Goal: Use online tool/utility: Utilize a website feature to perform a specific function

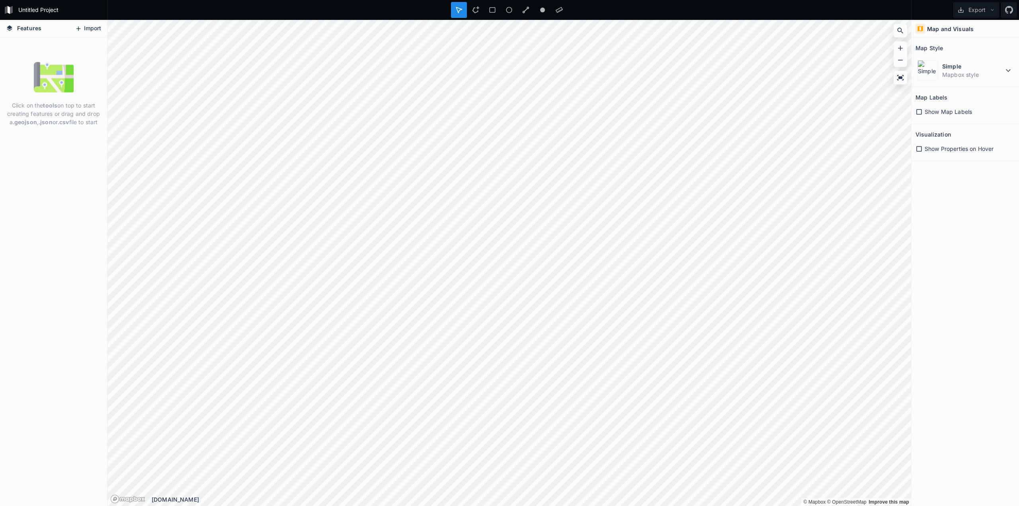
click at [93, 29] on button "Import" at bounding box center [88, 28] width 34 height 13
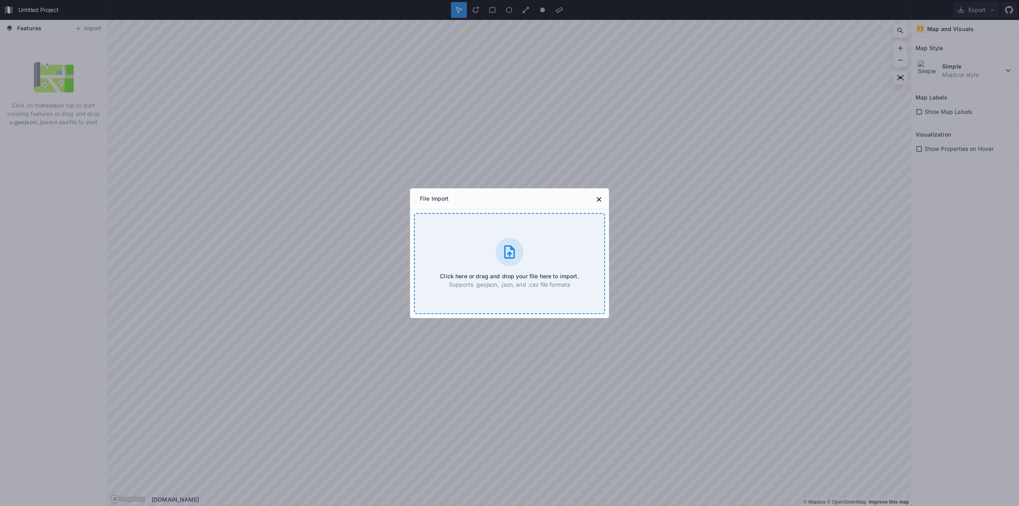
click at [492, 253] on div "Click here or drag and drop your file here to import. Supports .geojson, .json,…" at bounding box center [509, 263] width 191 height 101
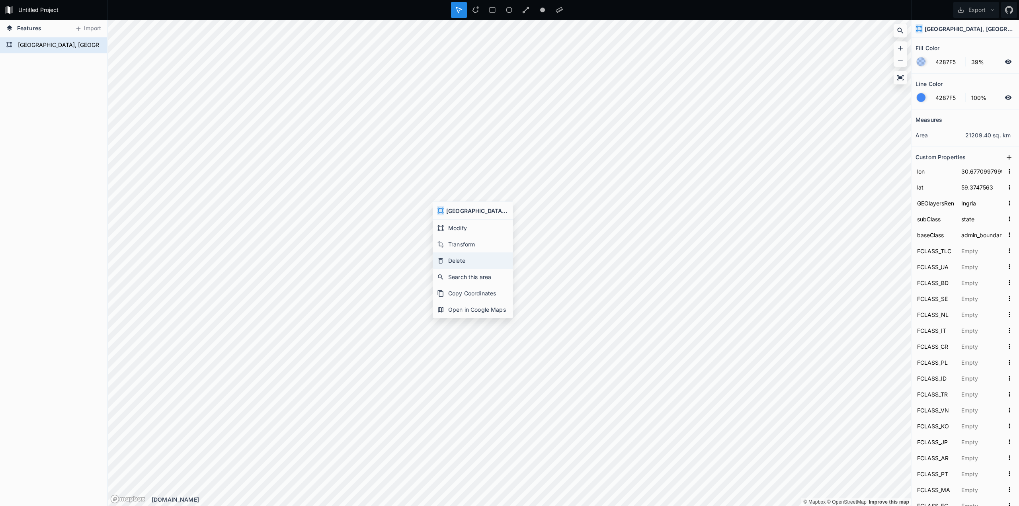
click at [458, 262] on div "Delete" at bounding box center [473, 260] width 80 height 16
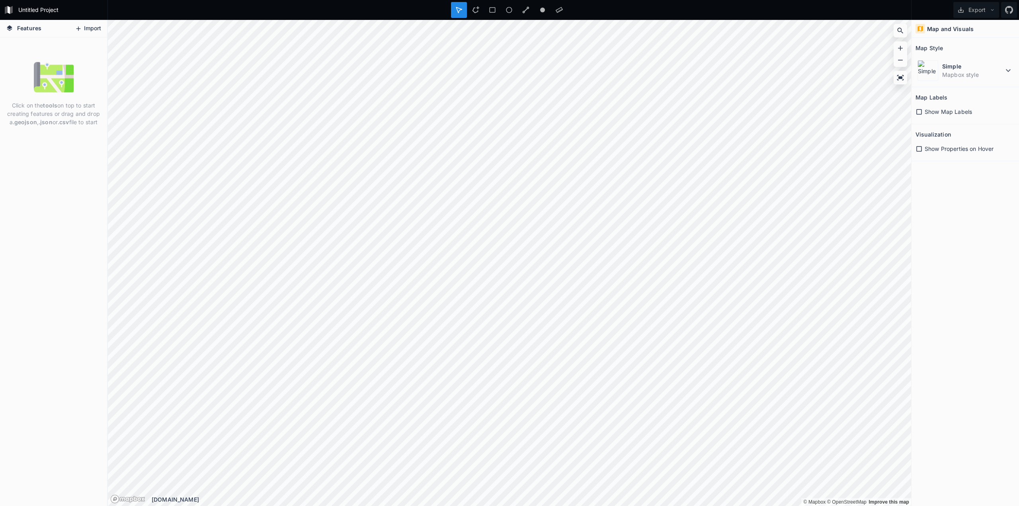
click at [81, 28] on icon at bounding box center [78, 28] width 7 height 7
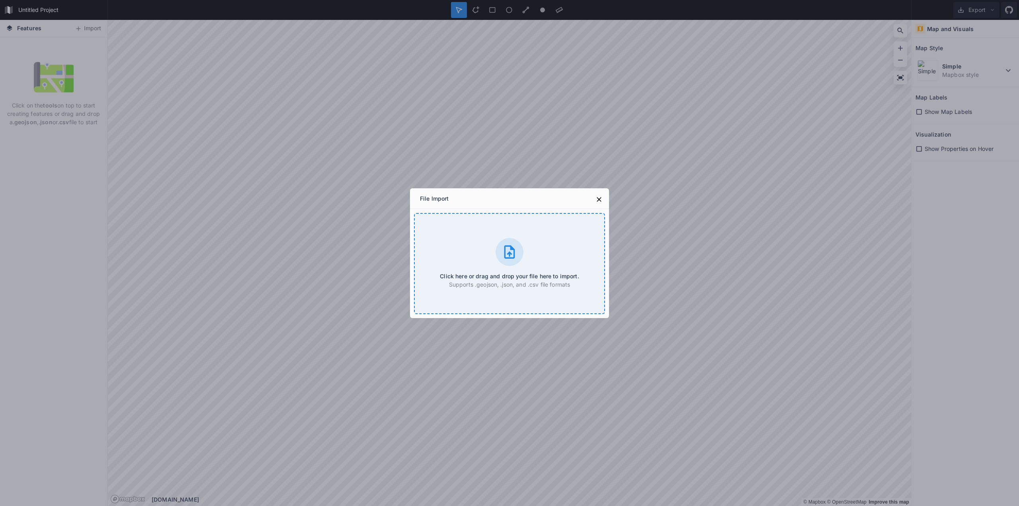
click at [505, 256] on icon at bounding box center [509, 251] width 11 height 13
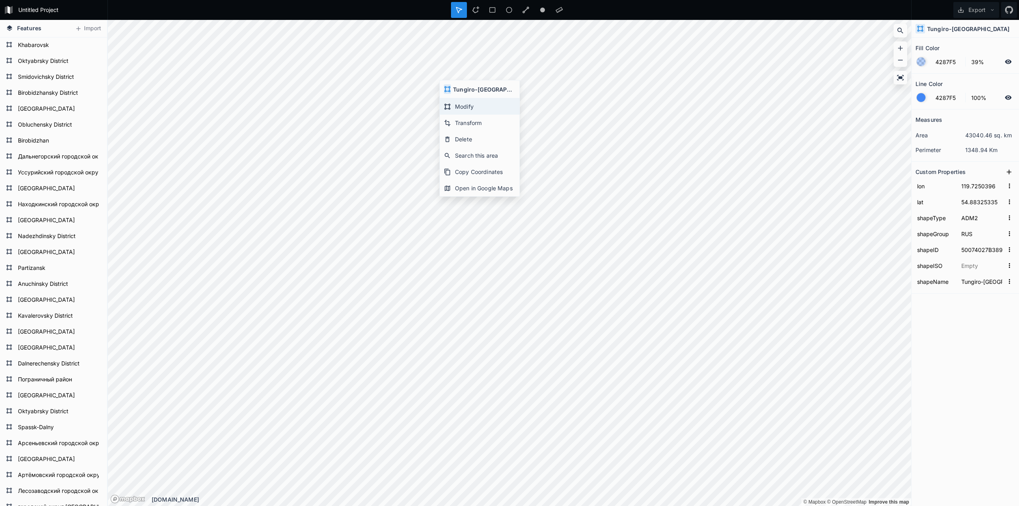
click at [463, 108] on div "Modify" at bounding box center [480, 106] width 80 height 16
click at [567, 166] on div "Modify" at bounding box center [595, 172] width 80 height 16
click at [622, 167] on div "Modify" at bounding box center [638, 168] width 80 height 16
click at [489, 6] on div at bounding box center [492, 10] width 16 height 16
click at [459, 8] on icon at bounding box center [458, 9] width 7 height 7
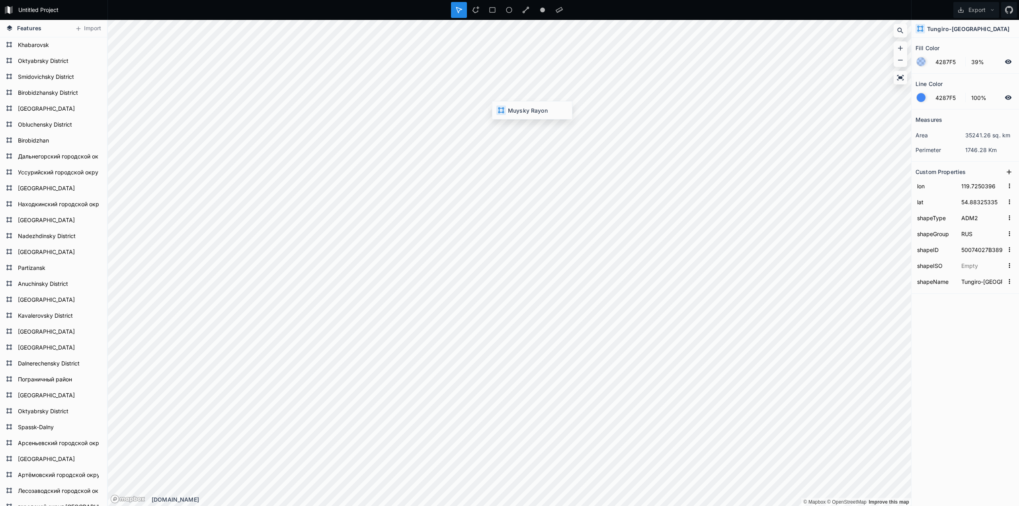
type input "114.32963605"
type input "56.2413111"
type input "50074027B97952733144494"
type input "Muysky Rayon"
click at [439, 233] on div "Modify" at bounding box center [455, 233] width 80 height 16
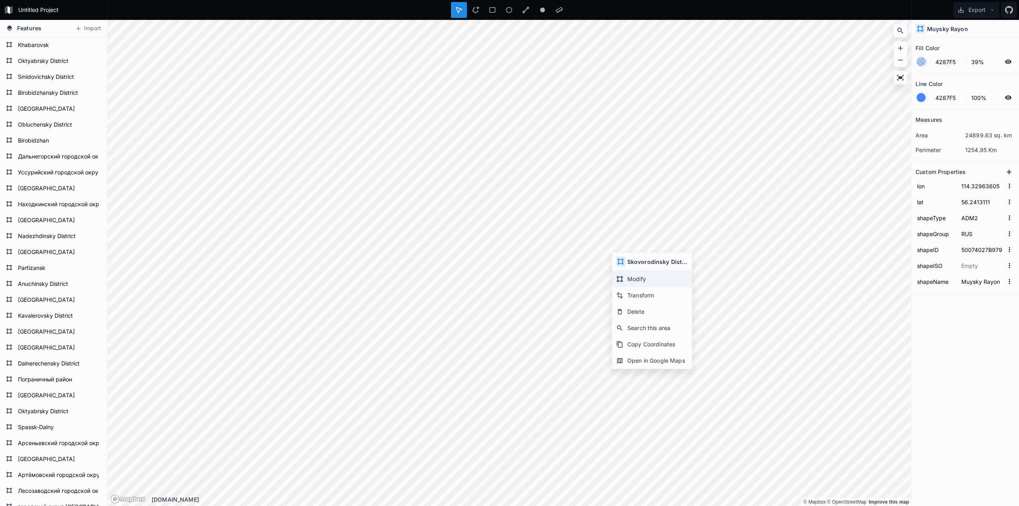
click at [644, 280] on div "Modify" at bounding box center [652, 279] width 80 height 16
type input "123.5078223"
type input "53.87048394999999"
type input "50074027B13114681801765"
type input "Skovorodinsky District"
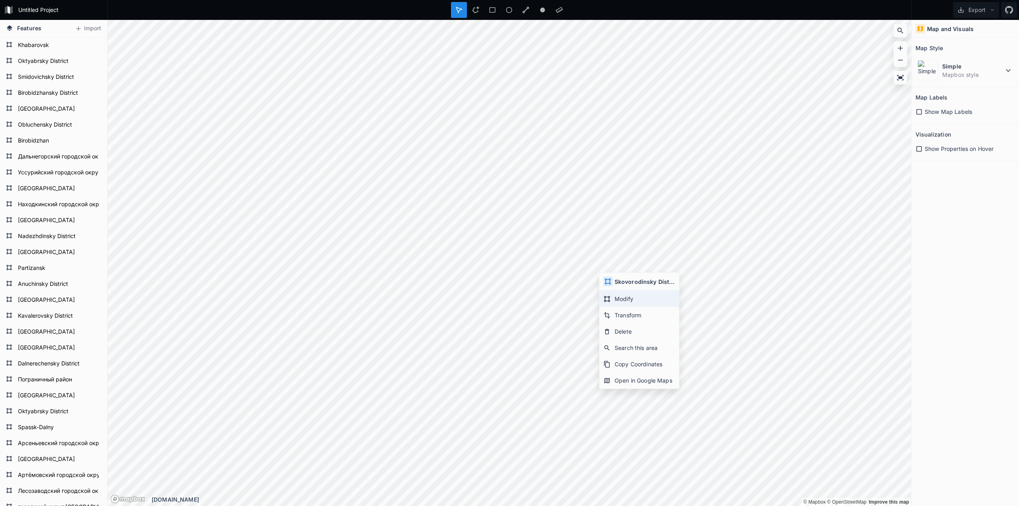
click at [627, 295] on div "Modify" at bounding box center [639, 298] width 80 height 16
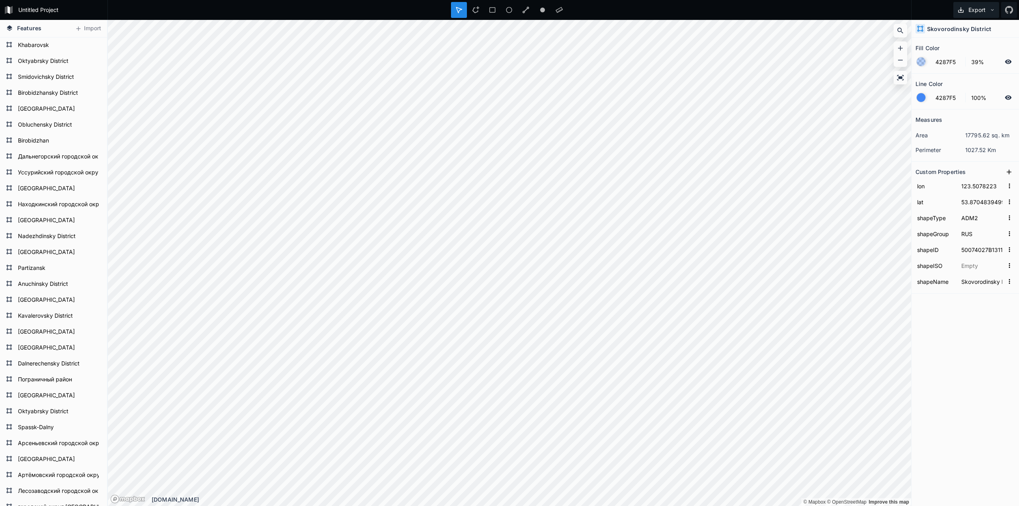
click at [993, 11] on icon at bounding box center [992, 10] width 6 height 6
click at [976, 47] on div "Export as .geojson" at bounding box center [975, 45] width 80 height 16
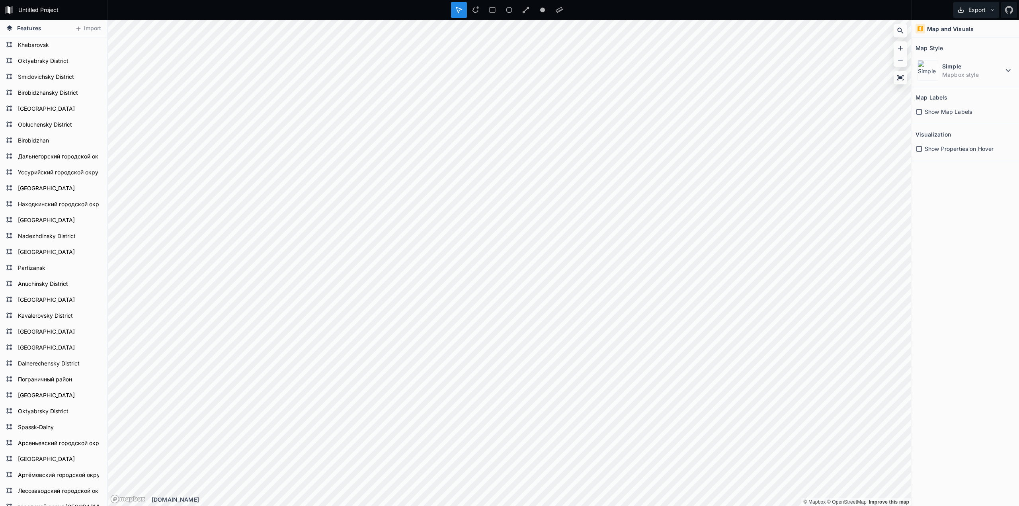
click at [990, 9] on icon at bounding box center [992, 10] width 6 height 6
click at [974, 48] on div "Export as .geojson" at bounding box center [975, 45] width 80 height 16
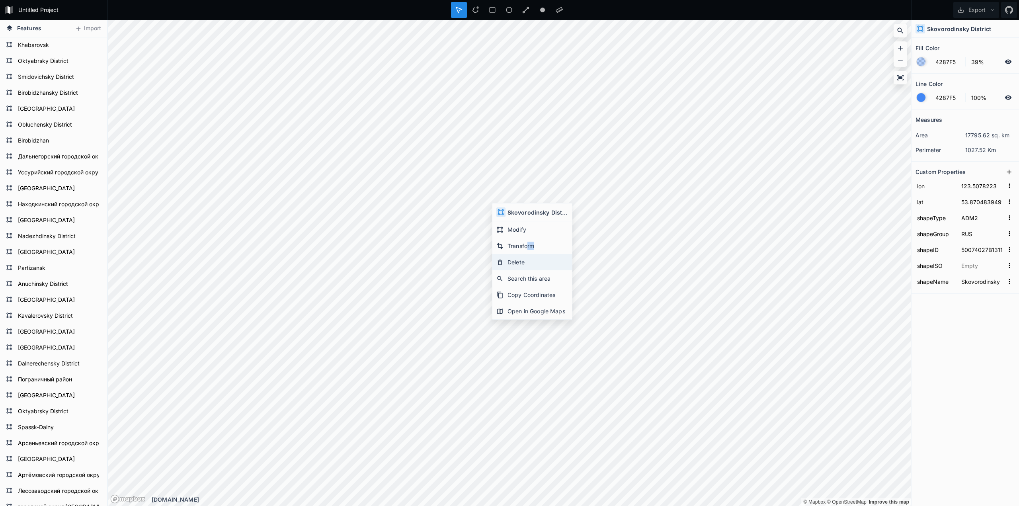
click at [532, 263] on div "Modify Transform Delete Search this area Copy Coordinates Open in Google Maps" at bounding box center [532, 270] width 80 height 98
click at [517, 232] on div "Modify" at bounding box center [532, 229] width 80 height 16
click at [628, 242] on div "Modify" at bounding box center [640, 243] width 80 height 16
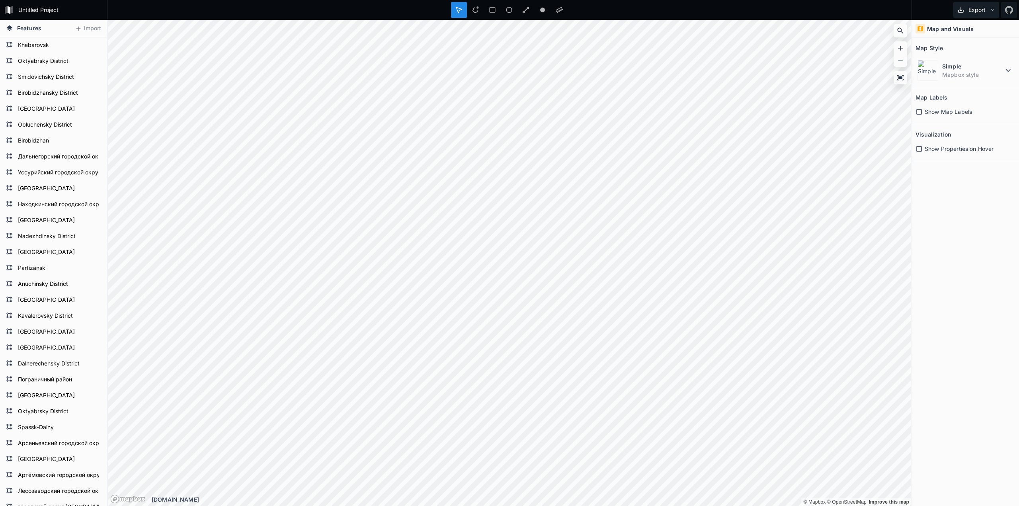
click at [971, 12] on button "Export" at bounding box center [976, 10] width 46 height 16
click at [963, 43] on div "Export as .geojson" at bounding box center [975, 45] width 80 height 16
click at [719, 288] on div "Modify" at bounding box center [723, 287] width 80 height 16
